Goal: Information Seeking & Learning: Learn about a topic

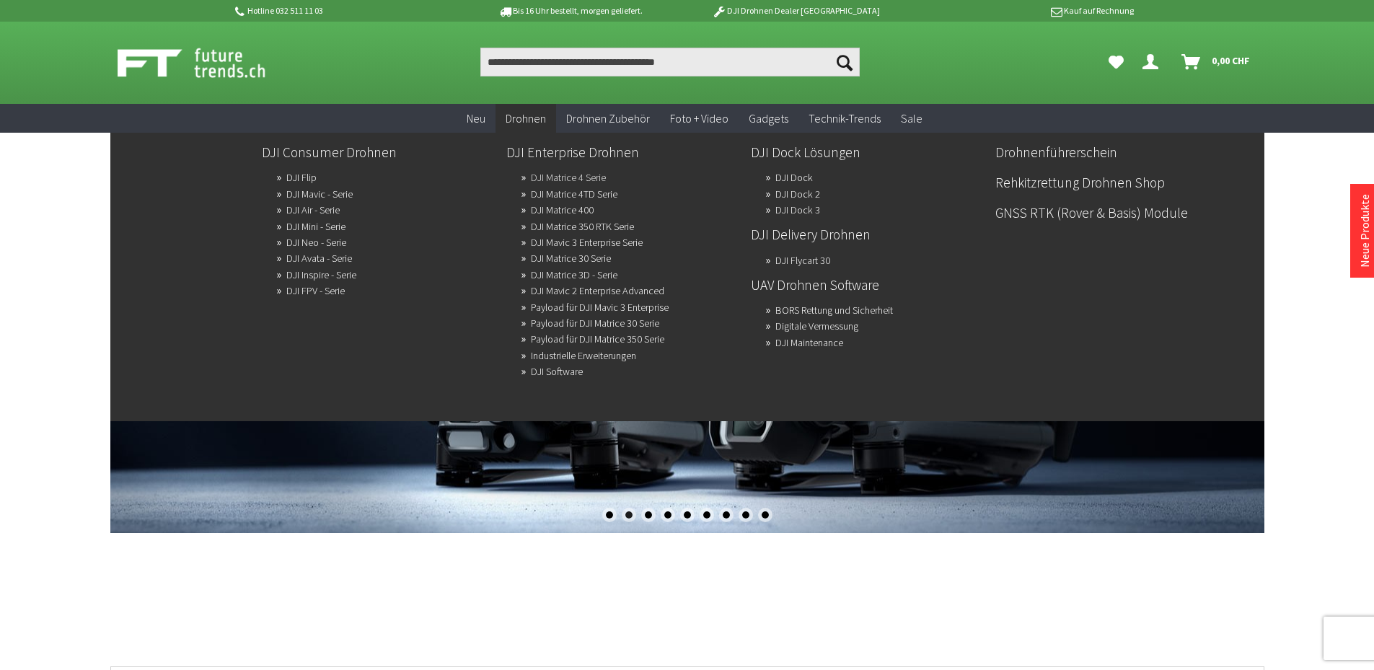
click at [566, 174] on link "DJI Matrice 4 Serie" at bounding box center [568, 177] width 75 height 20
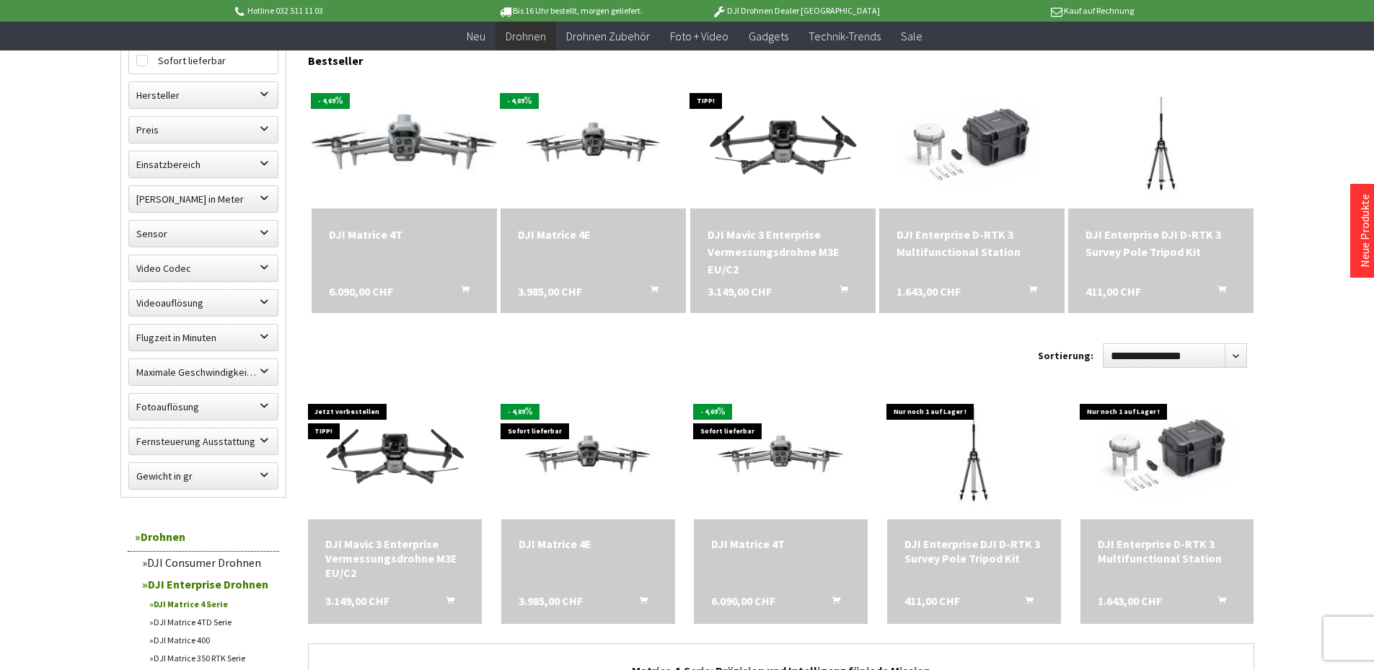
click at [423, 165] on img at bounding box center [404, 143] width 260 height 146
click at [597, 147] on img at bounding box center [594, 143] width 260 height 146
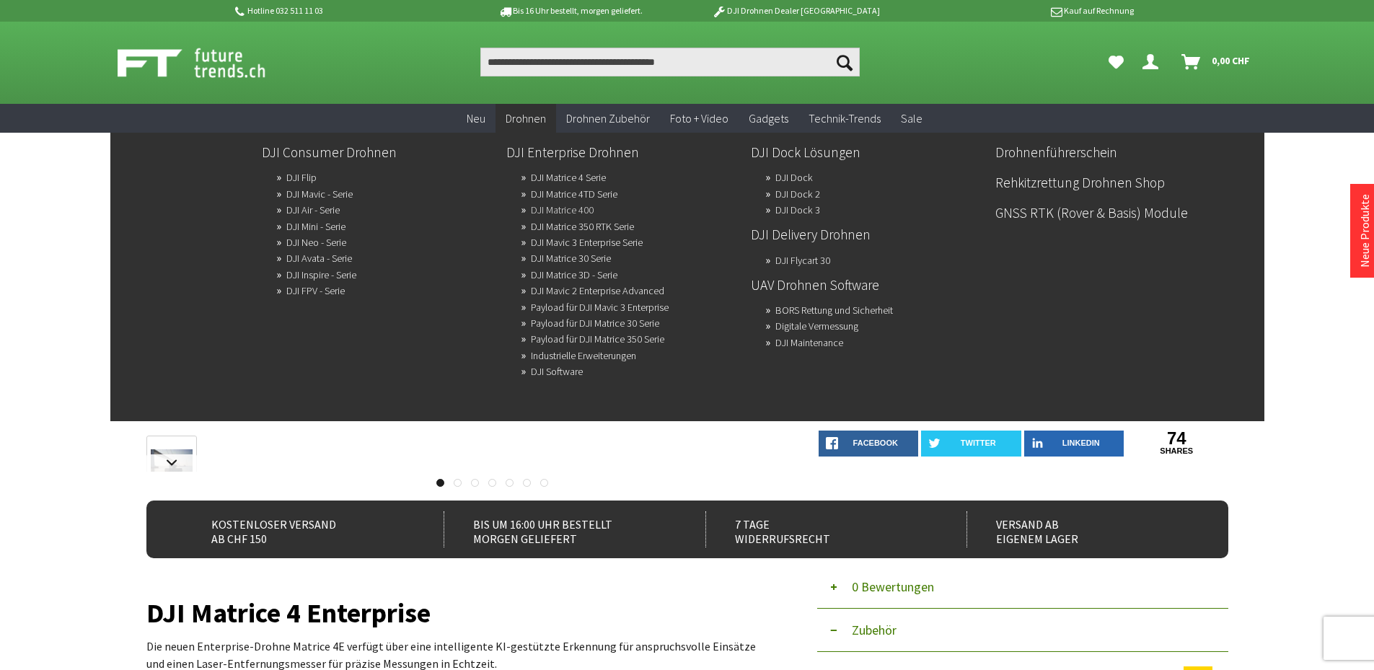
click at [581, 208] on link "DJI Matrice 400" at bounding box center [562, 210] width 63 height 20
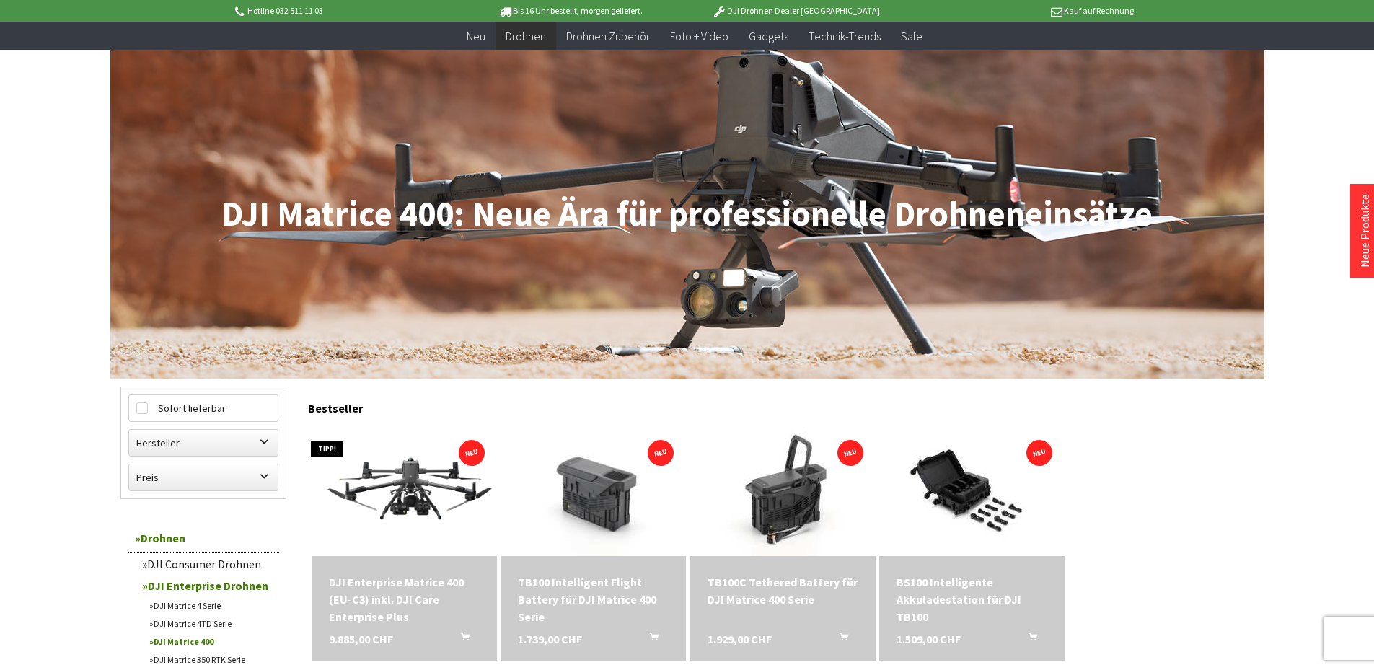
scroll to position [216, 0]
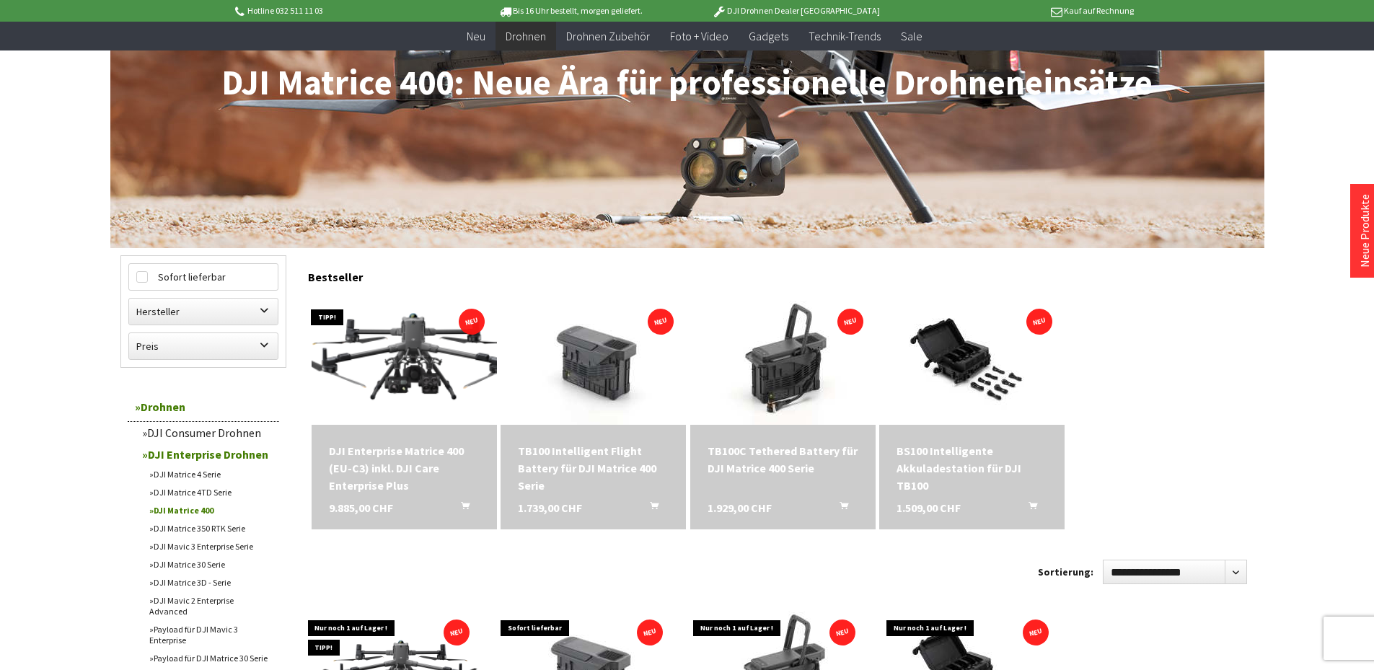
click at [424, 379] on img at bounding box center [404, 359] width 260 height 146
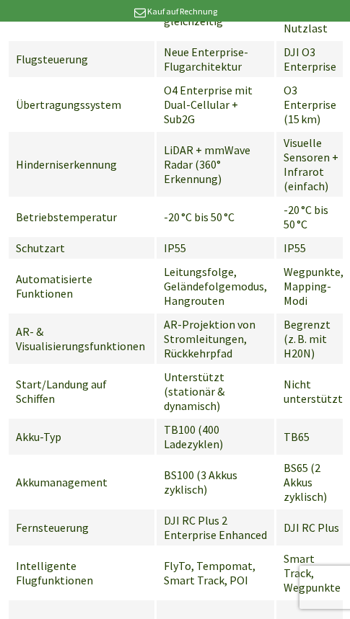
scroll to position [0, 94]
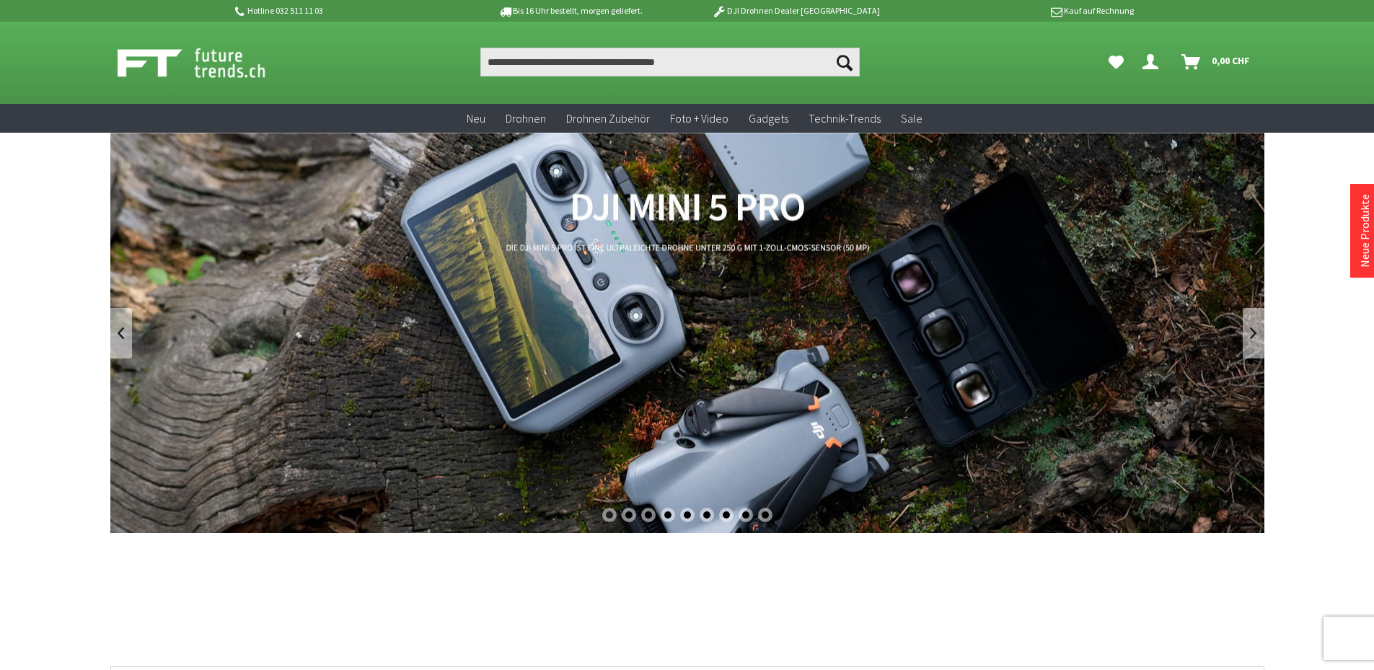
click at [469, 291] on link "DJI Mini 5 Pro" at bounding box center [687, 333] width 1154 height 400
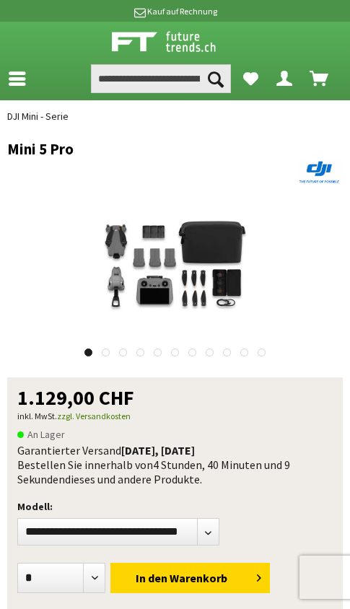
click at [17, 76] on icon at bounding box center [17, 70] width 17 height 12
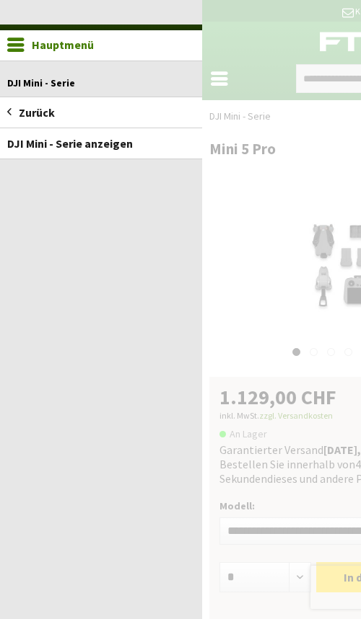
click at [40, 39] on link "Hauptmenü" at bounding box center [101, 45] width 202 height 30
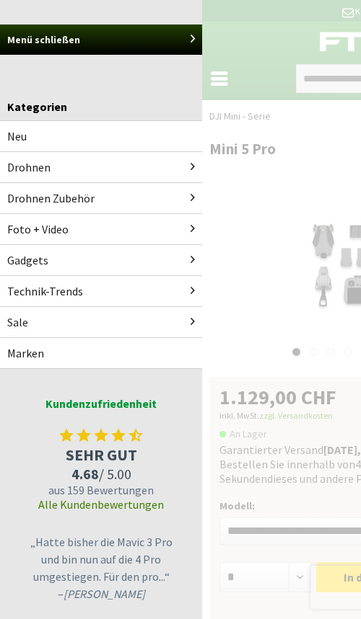
click at [40, 39] on link "Menü schließen" at bounding box center [100, 39] width 187 height 27
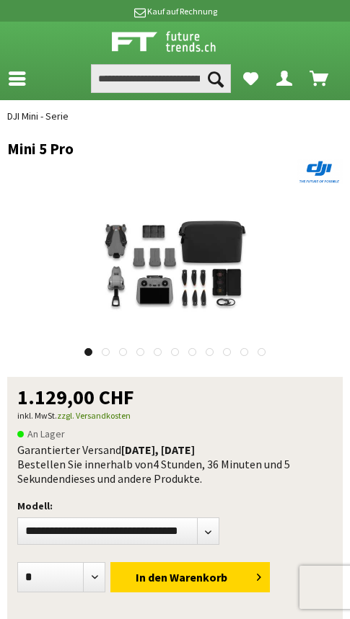
click at [243, 353] on link at bounding box center [244, 352] width 8 height 8
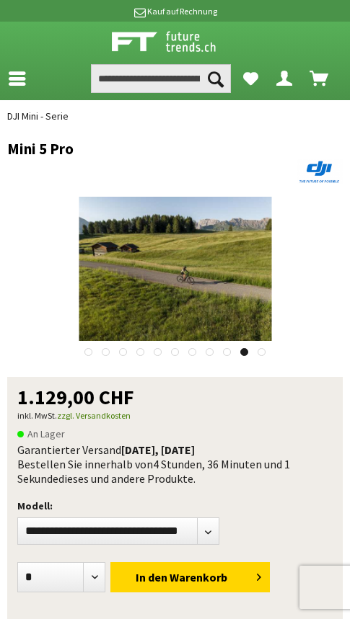
drag, startPoint x: 141, startPoint y: 430, endPoint x: 358, endPoint y: 216, distance: 304.9
click at [255, 436] on p "An Lager" at bounding box center [174, 434] width 315 height 18
